Goal: Complete application form

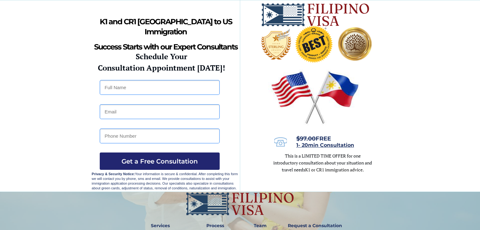
click at [171, 86] on input "text" at bounding box center [160, 87] width 120 height 15
type input "Jeico Gregorio"
type input "jeicogregorio@gmail.com"
click at [108, 134] on input "09973625281" at bounding box center [160, 136] width 120 height 15
type input "+639973625281"
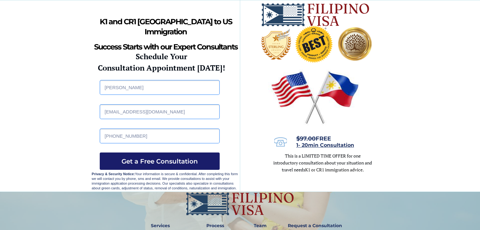
click at [135, 158] on span "Get a Free Consultation" at bounding box center [160, 162] width 120 height 8
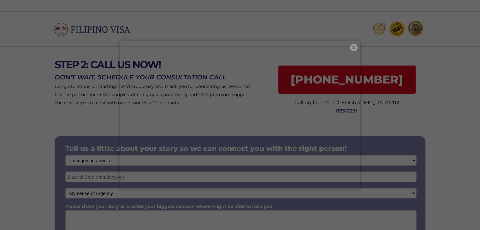
click at [352, 47] on button "×" at bounding box center [354, 48] width 8 height 8
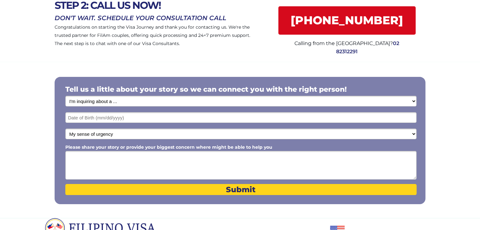
scroll to position [63, 0]
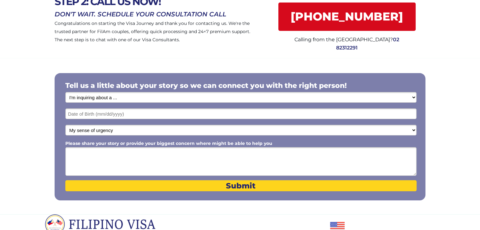
click at [110, 97] on select "I'm inquiring about a ... I don't know or other services Retirement Visa for Th…" at bounding box center [240, 97] width 351 height 11
click at [132, 100] on select "I'm inquiring about a ... I don't know or other services Retirement Visa for Th…" at bounding box center [240, 97] width 351 height 11
click at [132, 99] on select "I'm inquiring about a ... I don't know or other services Retirement Visa for Th…" at bounding box center [240, 97] width 351 height 11
select select "1801"
click at [65, 92] on select "I'm inquiring about a ... I don't know or other services Retirement Visa for Th…" at bounding box center [240, 97] width 351 height 11
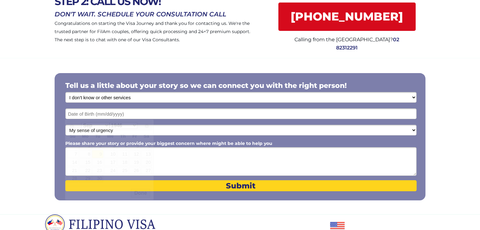
click at [134, 115] on input "text" at bounding box center [240, 114] width 351 height 11
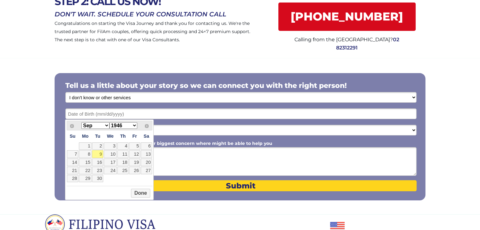
click at [98, 124] on select "Jan Feb Mar Apr May Jun [DATE] Aug Sep Oct Nov Dec" at bounding box center [95, 125] width 28 height 7
click at [129, 126] on select "1946 1947 1948 1949 1950 1951 1952 1953 1954 1955 1956 1957 1958 1959 1960 1961…" at bounding box center [124, 125] width 28 height 7
click at [85, 171] on link "23" at bounding box center [85, 171] width 13 height 8
type input "08/23/1982"
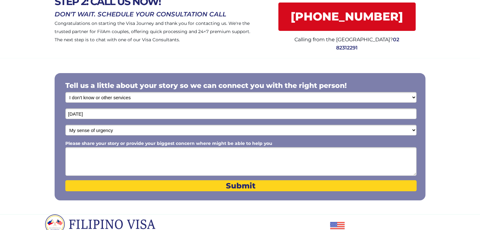
click at [111, 130] on select "My sense of urgency Low Priority - I'm just looking Medium High Priority - I ne…" at bounding box center [240, 130] width 351 height 11
select select "1802"
click at [65, 125] on select "My sense of urgency Low Priority - I'm just looking Medium High Priority - I ne…" at bounding box center [240, 130] width 351 height 11
click at [129, 156] on textarea "Please share your story or provide your biggest concern where might be able to …" at bounding box center [240, 161] width 351 height 29
click at [342, 160] on textarea "Please share your story or provide your biggest concern where might be able to …" at bounding box center [240, 161] width 351 height 29
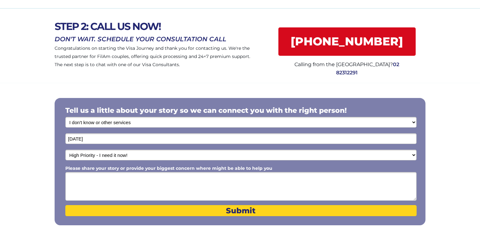
scroll to position [32, 0]
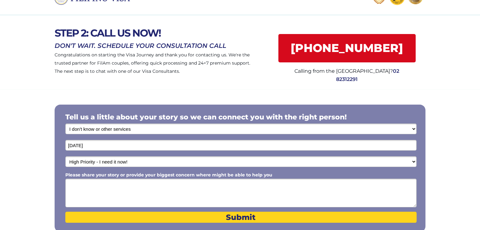
drag, startPoint x: 76, startPoint y: 160, endPoint x: 69, endPoint y: 186, distance: 26.5
paste textarea "I’m a qualified Nursing Assistant with an Australian Certificate III in [Aged C…"
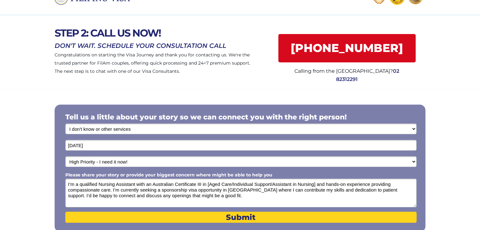
drag, startPoint x: 96, startPoint y: 185, endPoint x: 81, endPoint y: 184, distance: 15.2
click at [81, 184] on textarea "I’m a qualified Nursing Assistant with an Australian Certificate III in [Aged C…" at bounding box center [240, 193] width 351 height 29
drag, startPoint x: 300, startPoint y: 183, endPoint x: 216, endPoint y: 182, distance: 84.3
click at [216, 182] on textarea "I’m a q Nursing Assistant with an Australian Certificate III in [Aged Care/Indi…" at bounding box center [240, 193] width 351 height 29
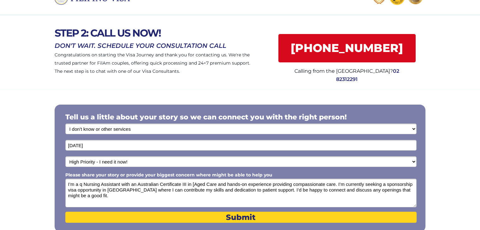
click at [192, 184] on textarea "I’m a q Nursing Assistant with an Australian Certificate III in [Aged Care and …" at bounding box center [240, 193] width 351 height 29
click at [196, 184] on textarea "I’m a q Nursing Assistant with an Australian Certificate III in [Aged Care and …" at bounding box center [240, 193] width 351 height 29
click at [194, 185] on textarea "I’m a q Nursing Assistant with an Australian Certificate III in [Aged Care and …" at bounding box center [240, 193] width 351 height 29
click at [225, 185] on textarea "I’m a q Nursing Assistant with an Australian Certificate III in Aged Care and h…" at bounding box center [240, 193] width 351 height 29
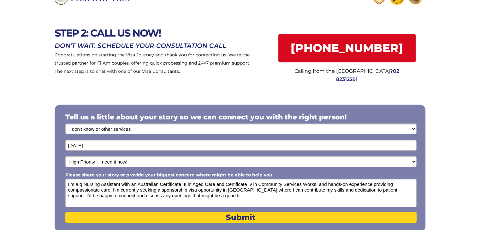
click at [349, 186] on textarea "I’m a q Nursing Assistant with an Australian Certificate III in Aged Care and C…" at bounding box center [240, 193] width 351 height 29
click at [213, 199] on textarea "I’m a q Nursing Assistant with an Australian Certificate III in Aged Care and C…" at bounding box center [240, 193] width 351 height 29
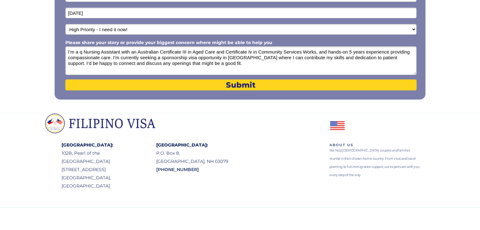
scroll to position [165, 0]
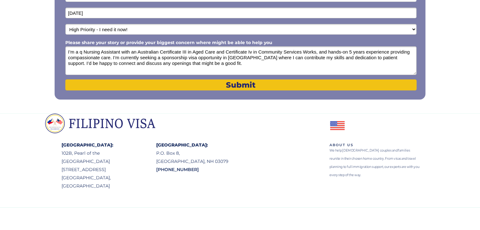
type textarea "I’m a q Nursing Assistant with an Australian Certificate III in Aged Care and C…"
click at [239, 83] on span "Submit" at bounding box center [240, 84] width 351 height 9
